Goal: Task Accomplishment & Management: Manage account settings

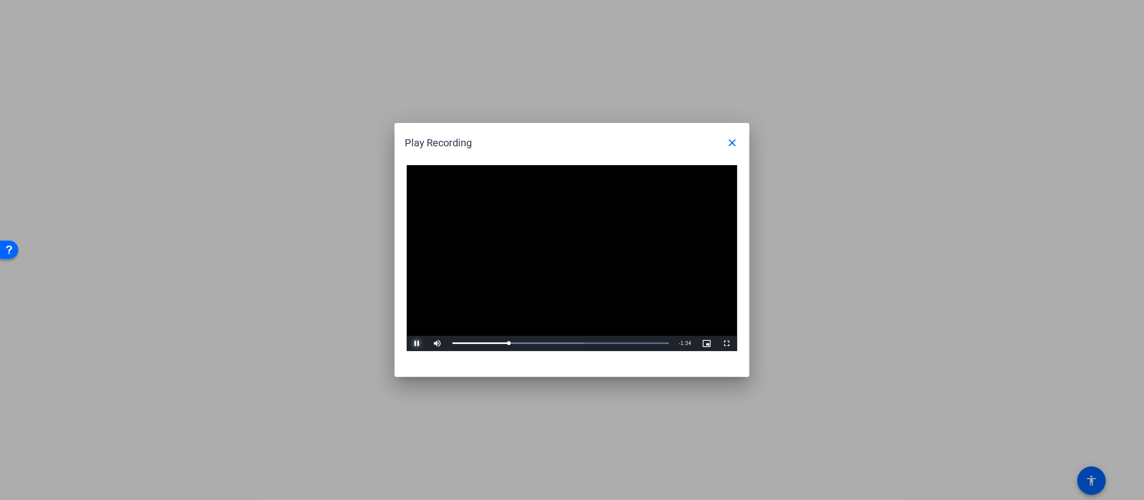
click at [418, 344] on span "Video Player" at bounding box center [417, 344] width 20 height 0
click at [417, 344] on span "Video Player" at bounding box center [417, 344] width 20 height 0
drag, startPoint x: 529, startPoint y: 341, endPoint x: 522, endPoint y: 345, distance: 7.5
click at [522, 345] on div "0:41" at bounding box center [488, 343] width 71 height 3
drag, startPoint x: 524, startPoint y: 341, endPoint x: 514, endPoint y: 347, distance: 11.6
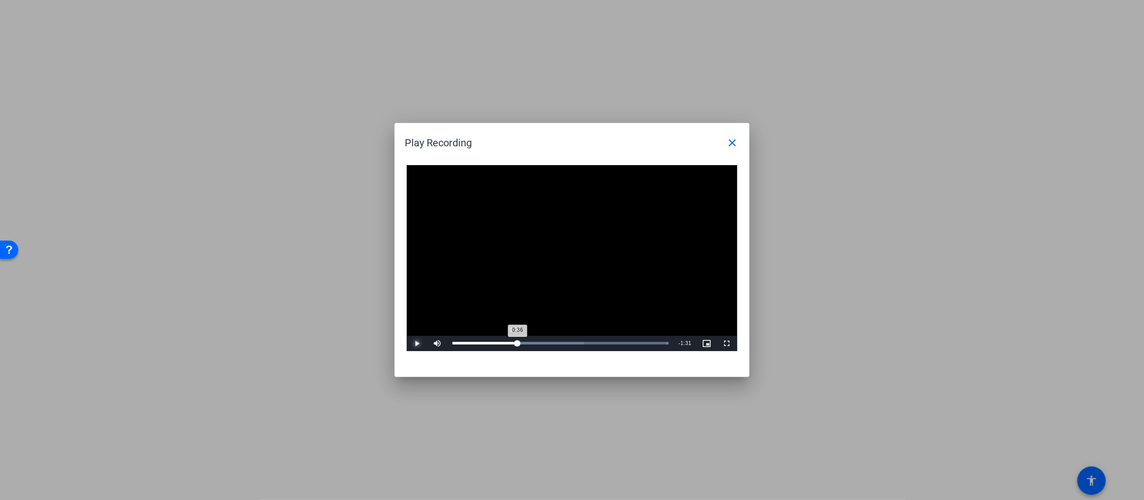
click at [514, 345] on div "0:36" at bounding box center [485, 343] width 65 height 3
click at [729, 144] on mat-icon "close" at bounding box center [732, 143] width 12 height 12
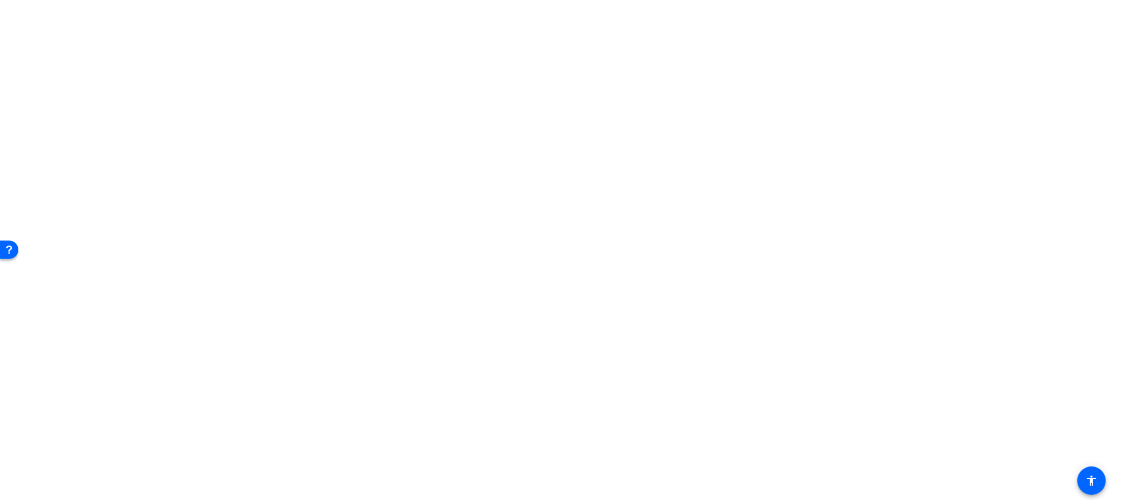
click at [1080, 349] on span "Archive clip" at bounding box center [1075, 351] width 61 height 12
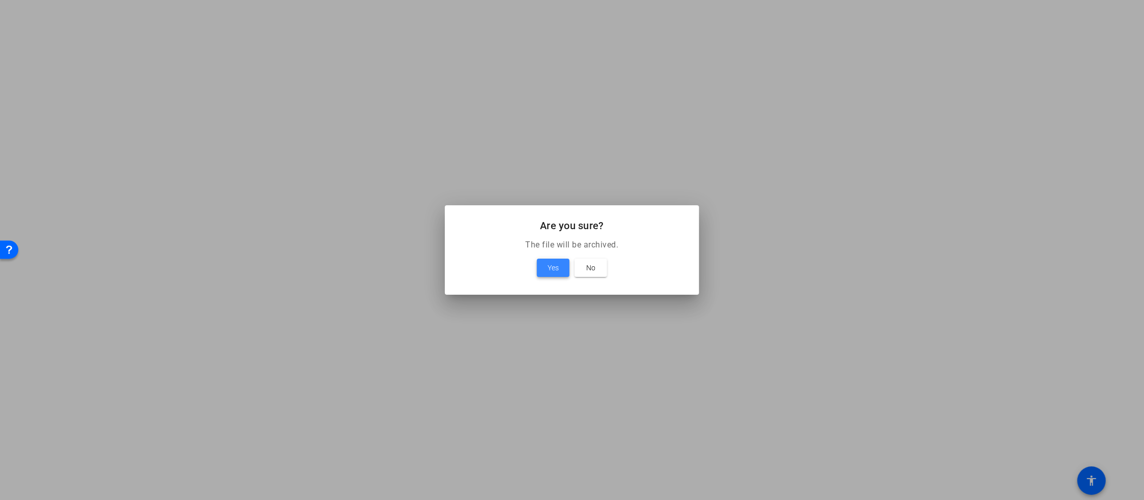
click at [553, 261] on span at bounding box center [553, 268] width 33 height 24
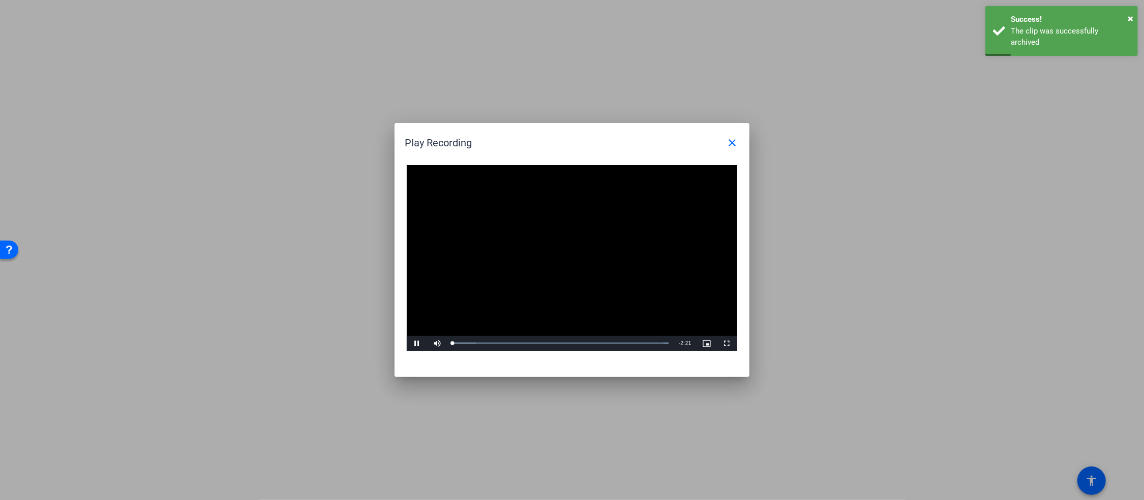
click at [562, 254] on video "Video Player" at bounding box center [572, 258] width 331 height 186
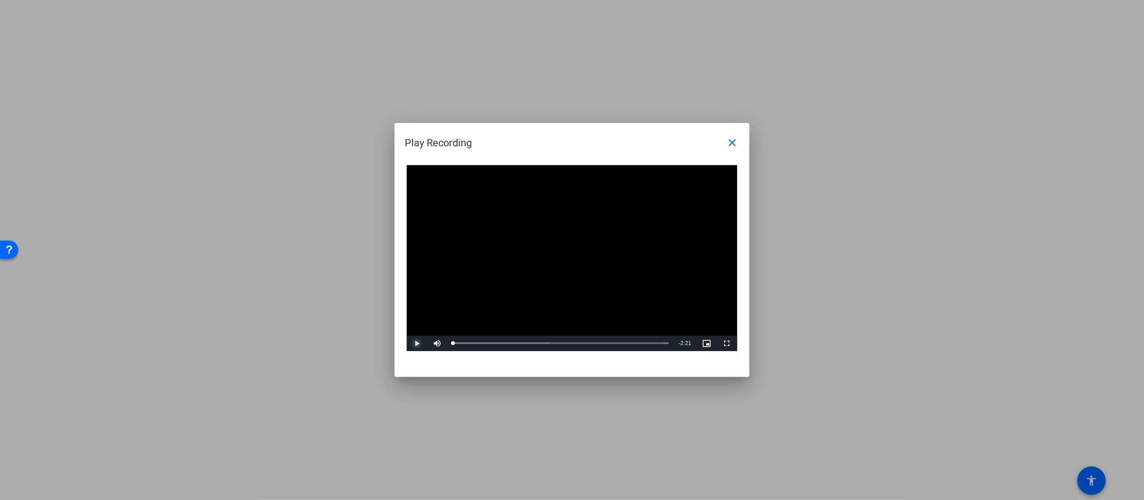
click at [416, 344] on span "Video Player" at bounding box center [417, 344] width 20 height 0
click at [732, 140] on mat-icon "close" at bounding box center [732, 143] width 12 height 12
